Goal: Complete application form

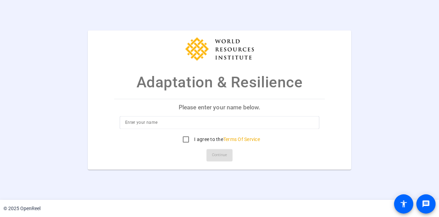
click at [179, 124] on input at bounding box center [219, 122] width 189 height 8
type input "[PERSON_NAME]"
click at [183, 140] on input "I agree to the Terms Of Service" at bounding box center [186, 139] width 14 height 14
checkbox input "true"
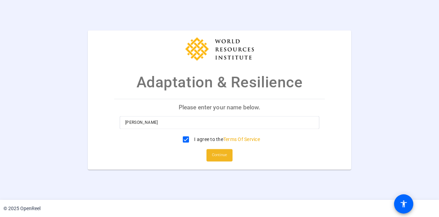
click at [220, 154] on span "Continue" at bounding box center [219, 155] width 15 height 10
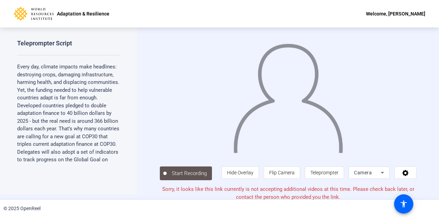
scroll to position [3, 0]
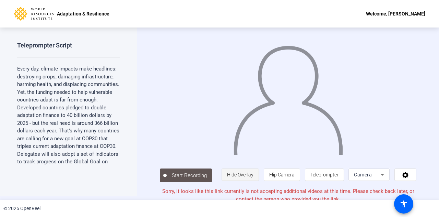
click at [242, 176] on span "Hide Overlay" at bounding box center [240, 174] width 26 height 5
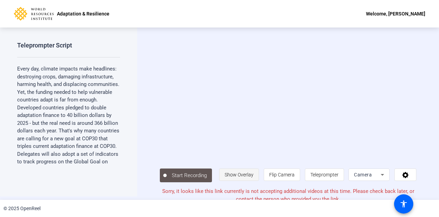
click at [240, 174] on span "Show Overlay" at bounding box center [239, 174] width 29 height 5
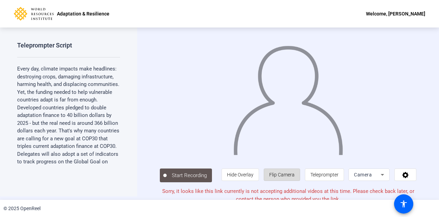
click at [278, 173] on span "Flip Camera" at bounding box center [281, 174] width 25 height 5
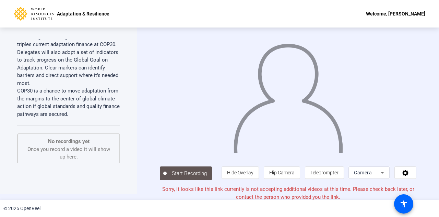
scroll to position [79, 0]
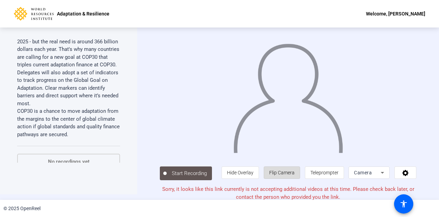
click at [290, 166] on span "Flip Camera" at bounding box center [281, 172] width 25 height 13
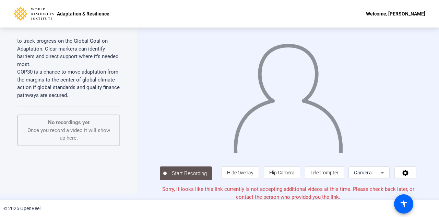
scroll to position [122, 0]
